Goal: Task Accomplishment & Management: Manage account settings

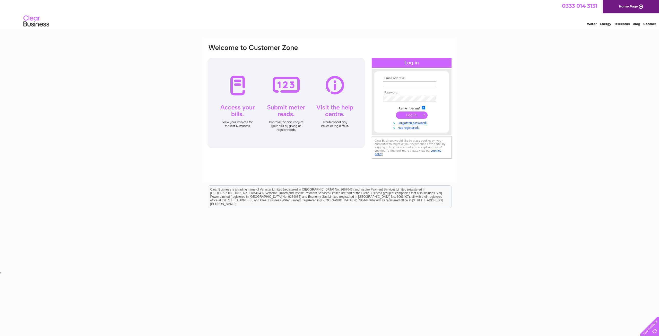
type input "verdine@sipandbark.co.uk"
click at [412, 116] on input "submit" at bounding box center [412, 114] width 32 height 7
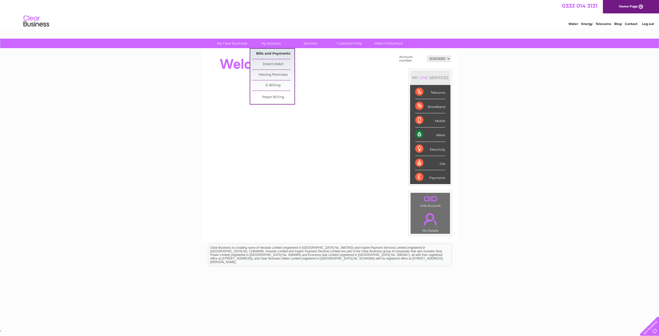
click at [272, 51] on link "Bills and Payments" at bounding box center [273, 54] width 42 height 10
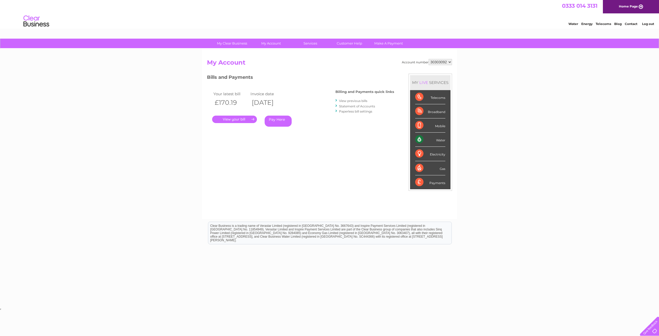
click at [238, 119] on link "." at bounding box center [234, 119] width 45 height 7
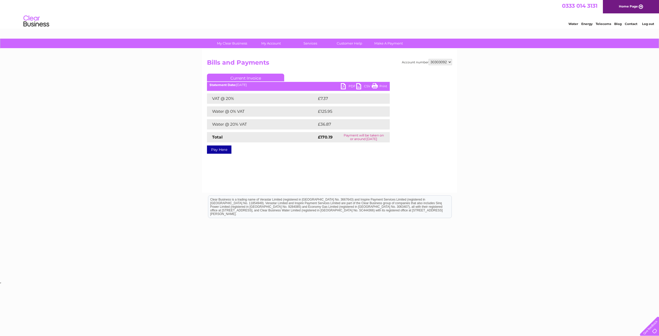
click at [343, 85] on link "PDF" at bounding box center [348, 86] width 15 height 7
